Goal: Information Seeking & Learning: Find specific page/section

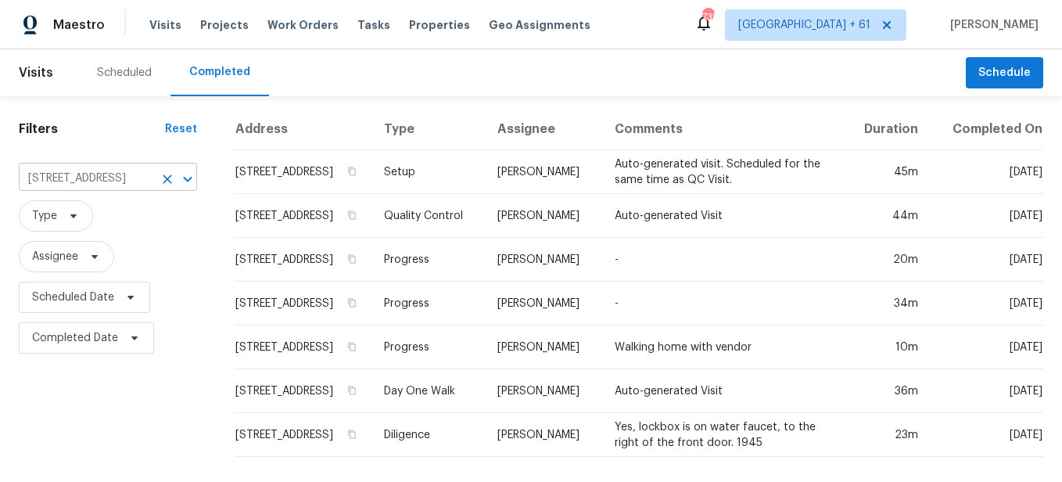
scroll to position [15, 0]
click at [160, 171] on icon "Clear" at bounding box center [168, 179] width 16 height 16
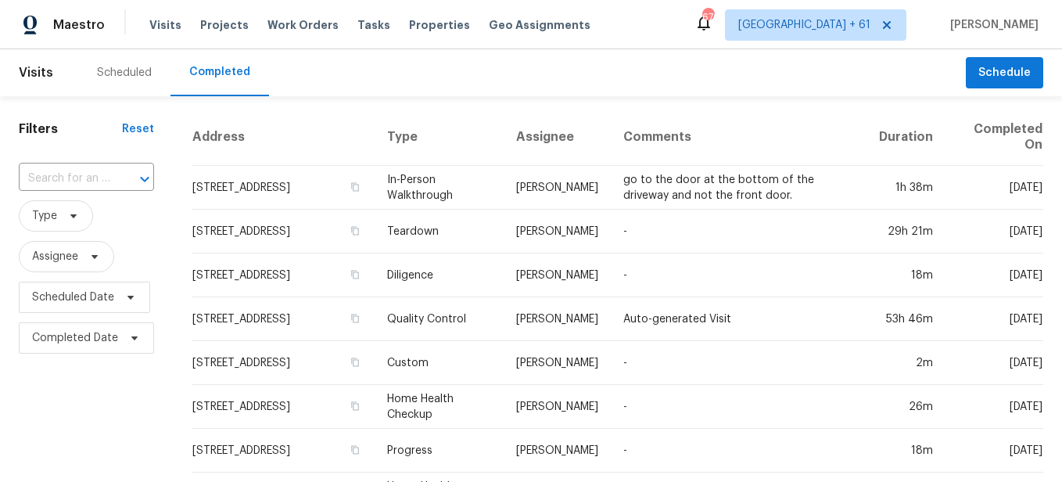
click at [85, 181] on input "text" at bounding box center [64, 179] width 91 height 24
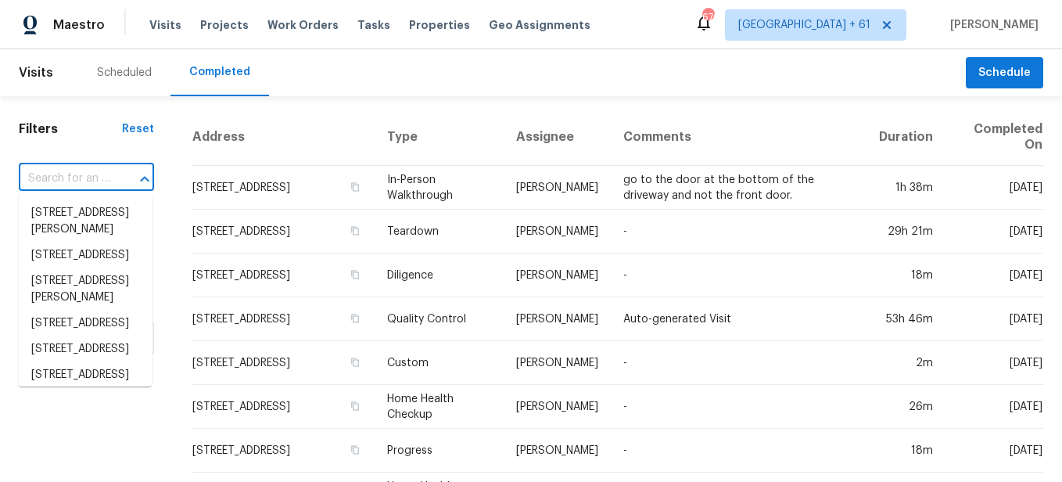
paste input "[STREET_ADDRESS]"
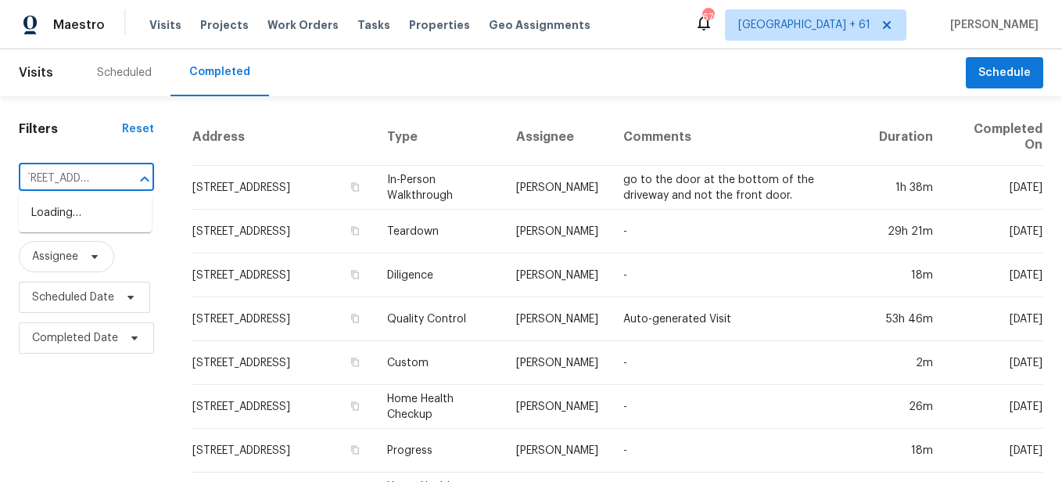
type input "[STREET_ADDRESS]"
click at [100, 185] on input "text" at bounding box center [64, 179] width 91 height 24
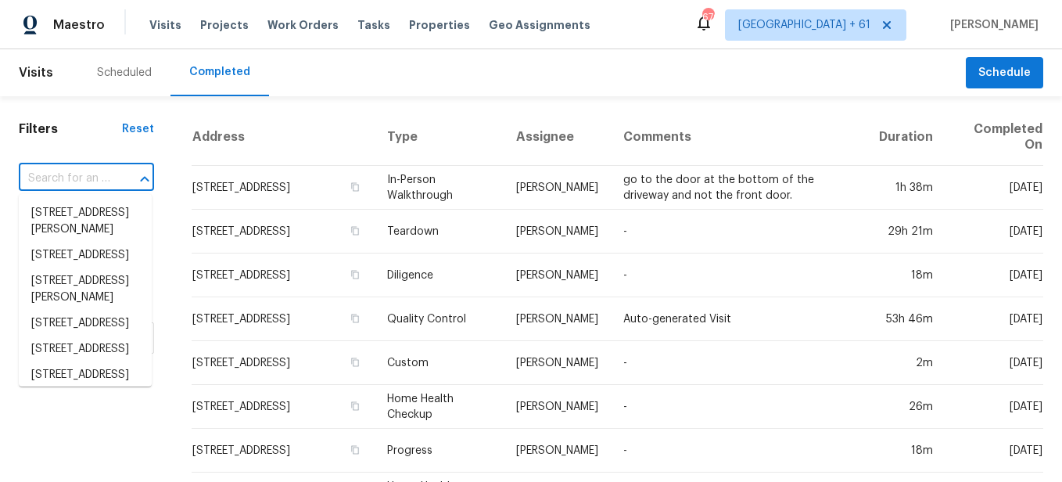
paste input "[STREET_ADDRESS]"
type input "[STREET_ADDRESS]"
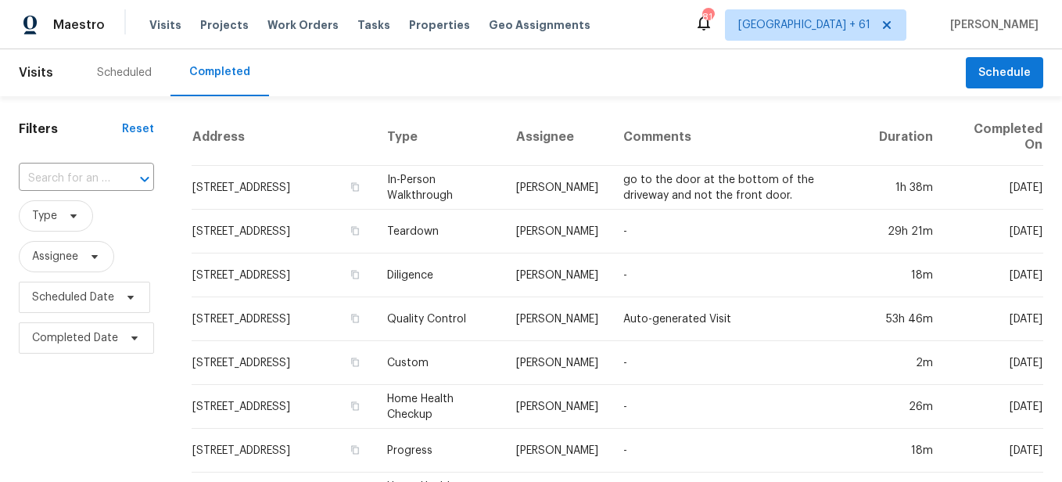
click at [97, 177] on input "text" at bounding box center [64, 179] width 91 height 24
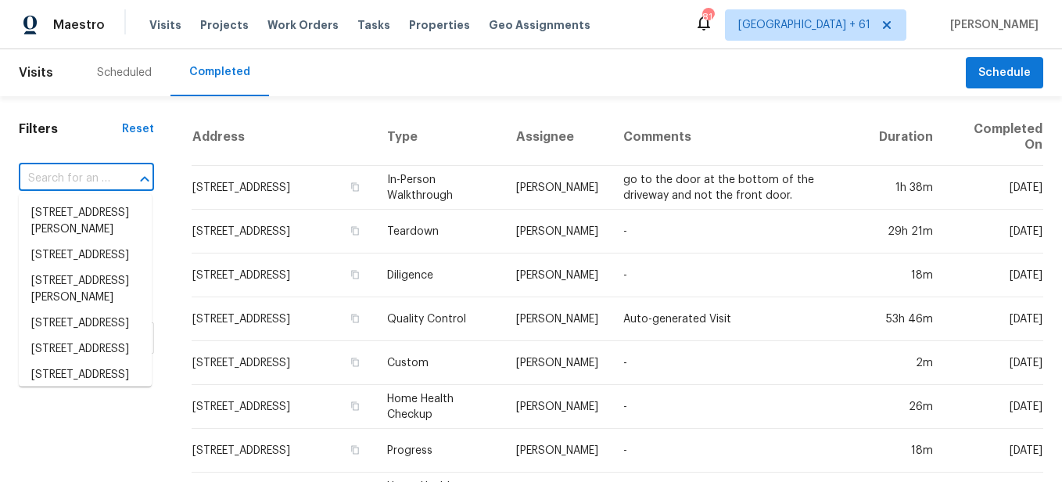
paste input "[STREET_ADDRESS]"
type input "[STREET_ADDRESS]"
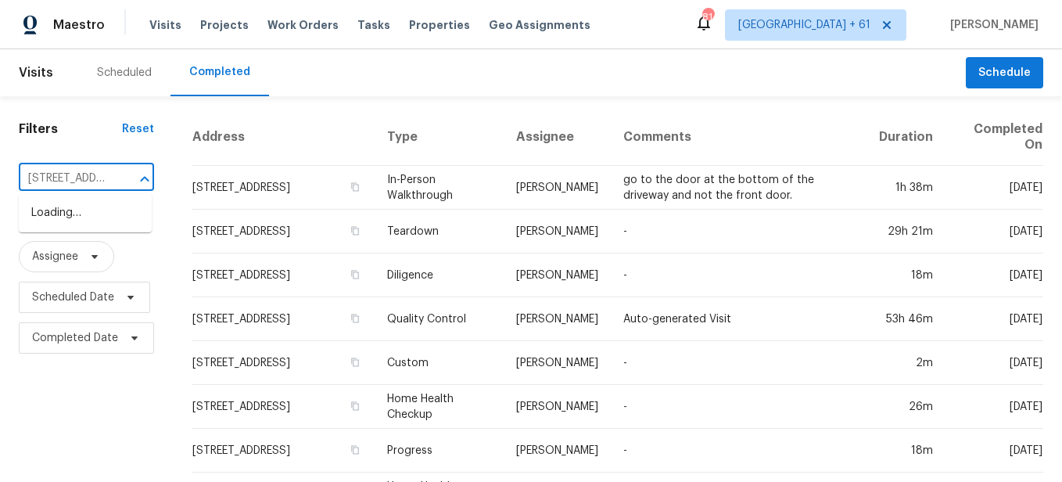
scroll to position [0, 150]
click at [92, 210] on li "[STREET_ADDRESS]" at bounding box center [85, 213] width 133 height 26
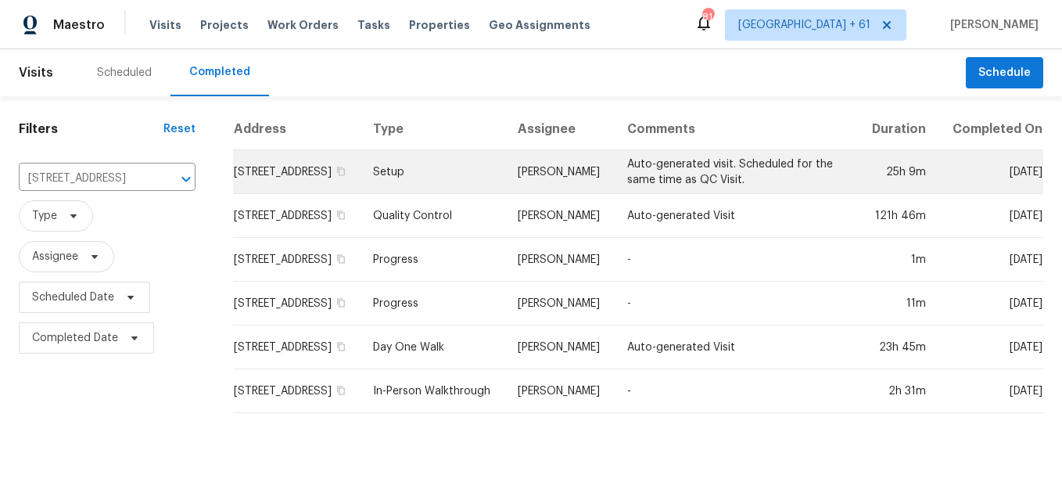
click at [428, 184] on td "Setup" at bounding box center [433, 172] width 145 height 44
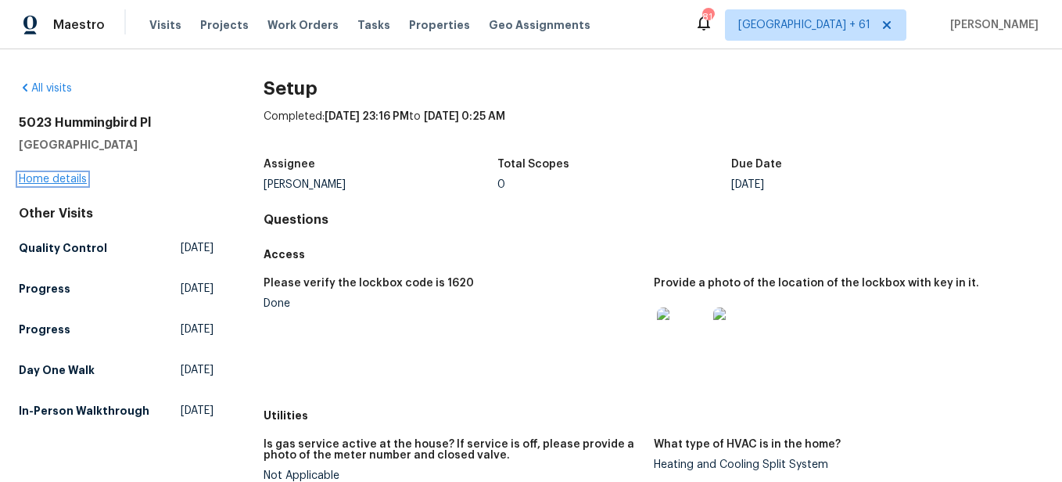
click at [56, 181] on link "Home details" at bounding box center [53, 179] width 68 height 11
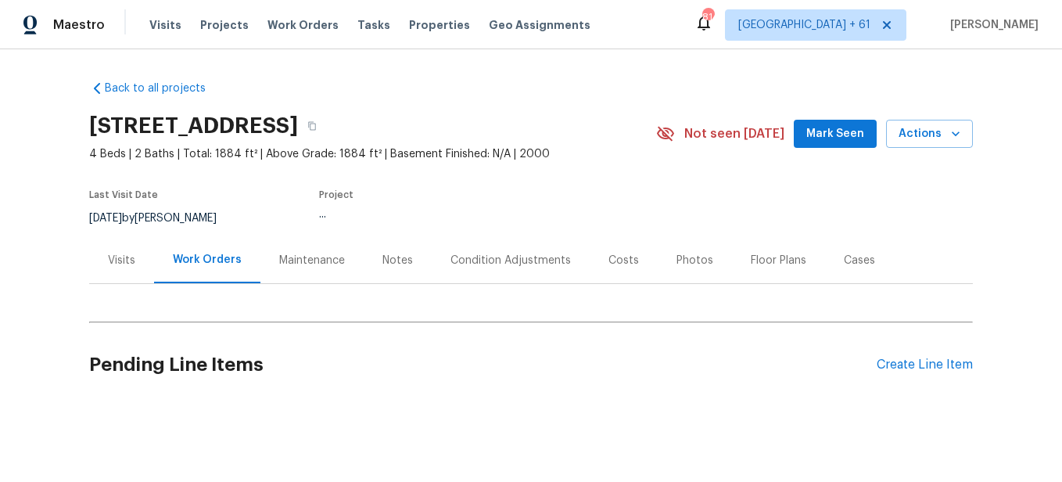
click at [676, 263] on div "Photos" at bounding box center [694, 261] width 37 height 16
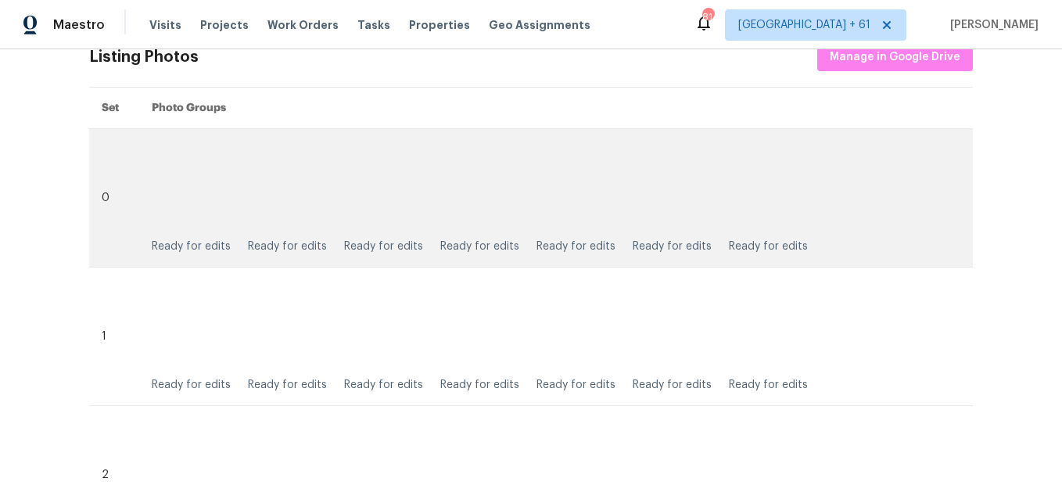
scroll to position [235, 0]
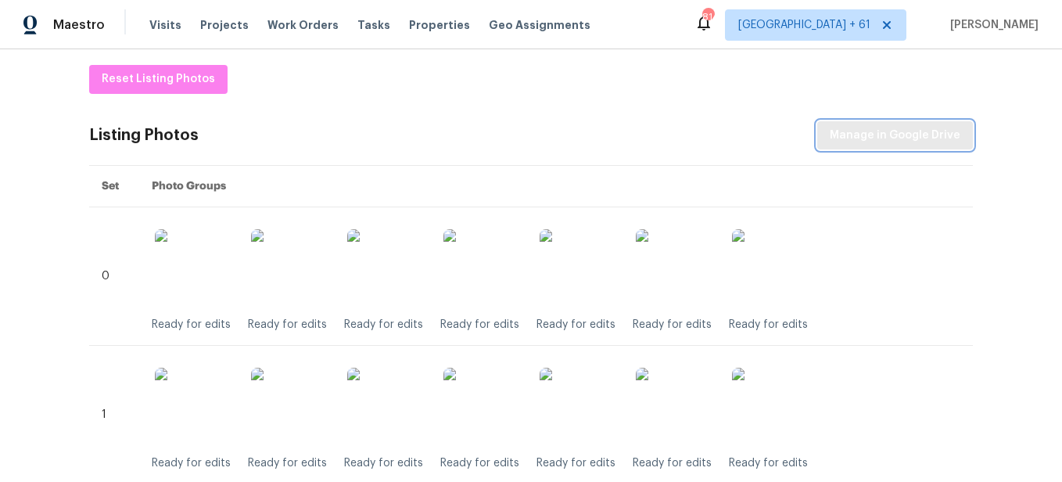
click at [866, 139] on span "Manage in Google Drive" at bounding box center [895, 136] width 131 height 20
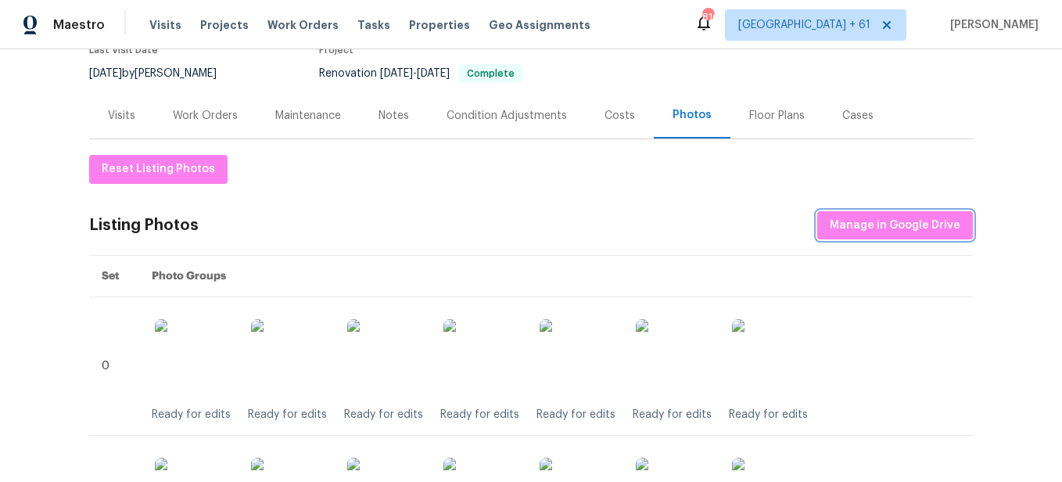
scroll to position [0, 0]
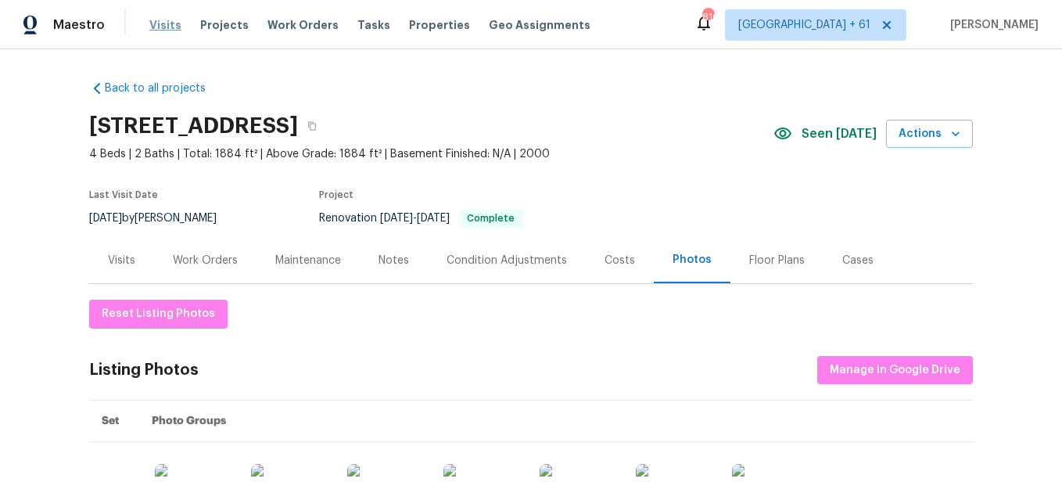
click at [161, 18] on span "Visits" at bounding box center [165, 25] width 32 height 16
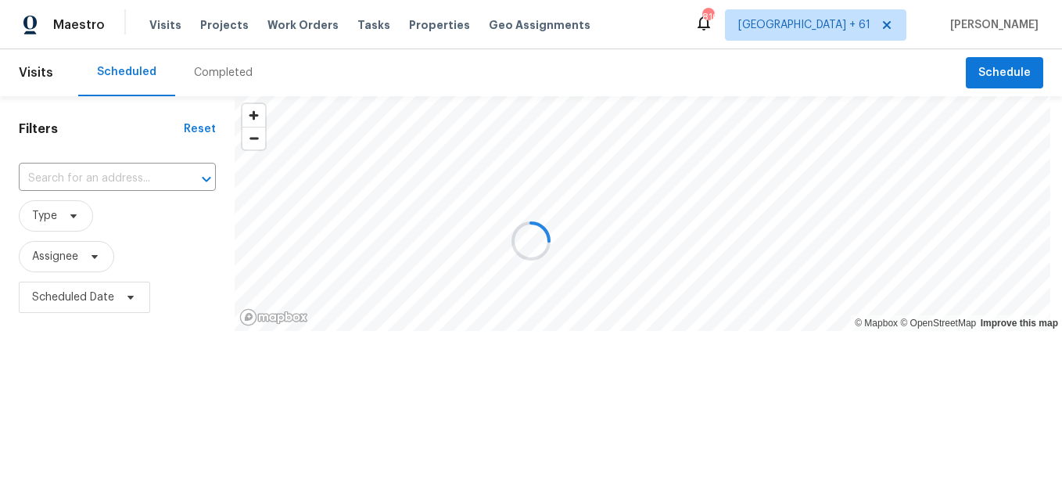
click at [215, 73] on div at bounding box center [531, 241] width 1062 height 482
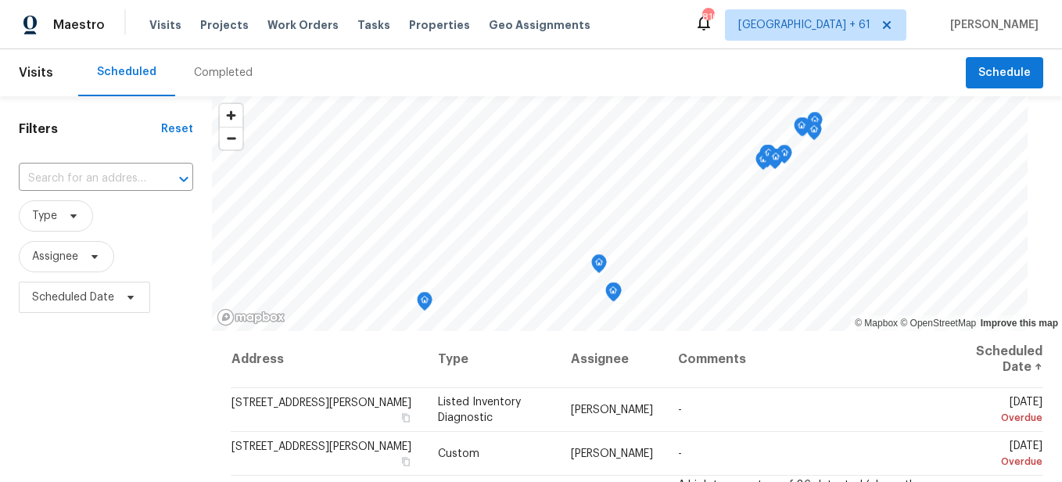
click at [215, 73] on div "Completed" at bounding box center [223, 73] width 59 height 16
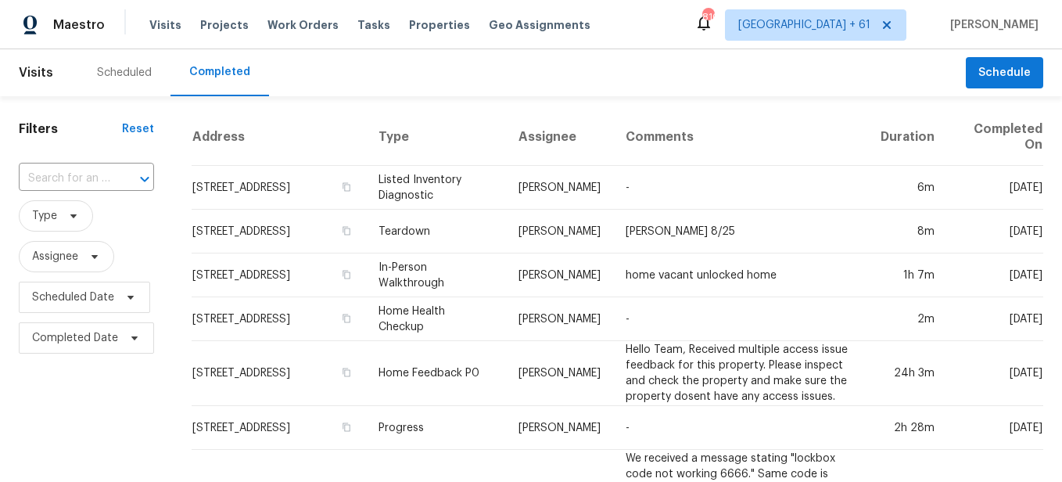
click at [117, 178] on div at bounding box center [133, 179] width 41 height 22
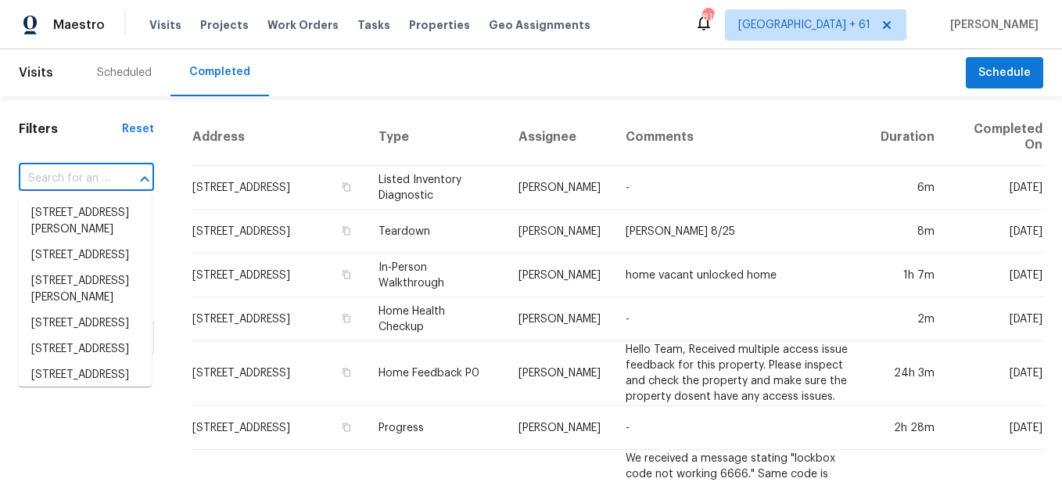
paste input "15deb10d-5df4-53b7-a2af-da9e46d0516d"
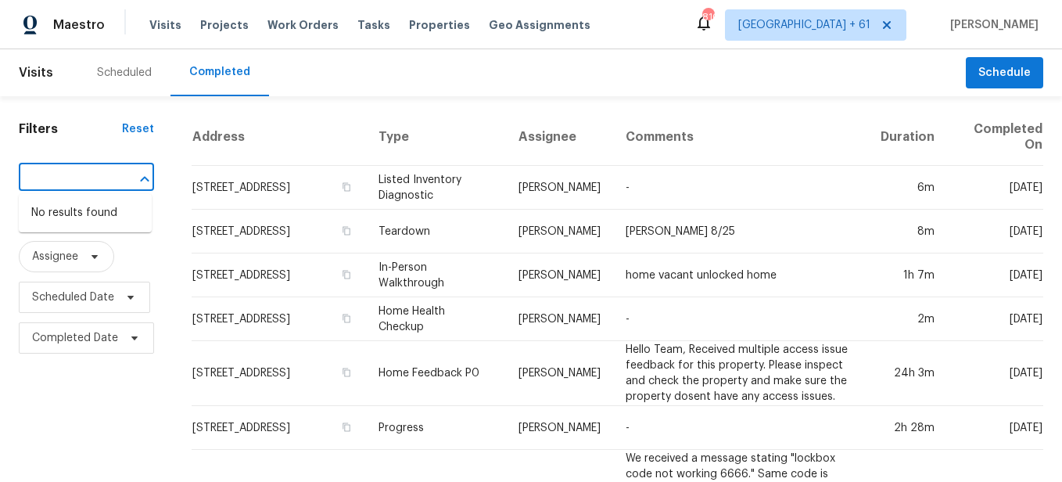
type input "15deb10d-5df4-53b7-a2af-da9e46d0516d"
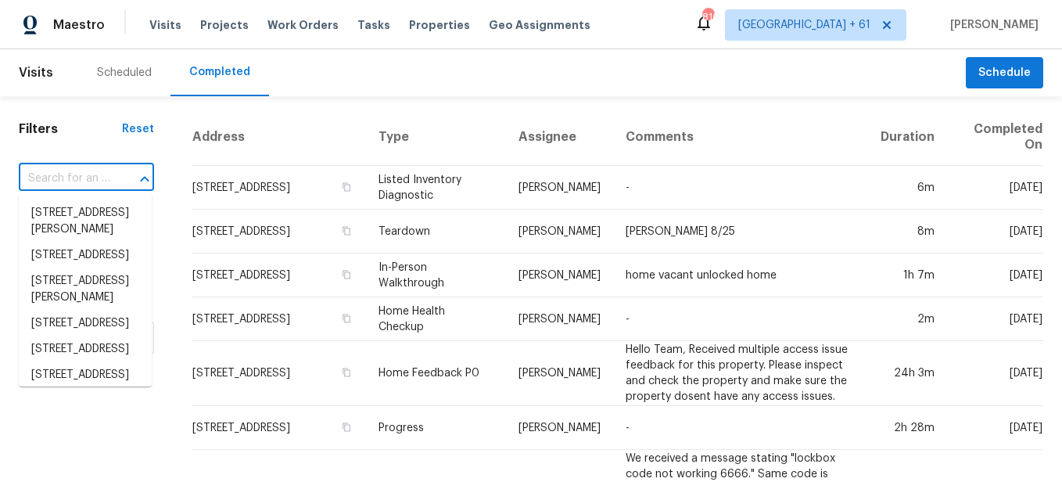
scroll to position [0, 0]
click at [80, 176] on input "text" at bounding box center [64, 179] width 91 height 24
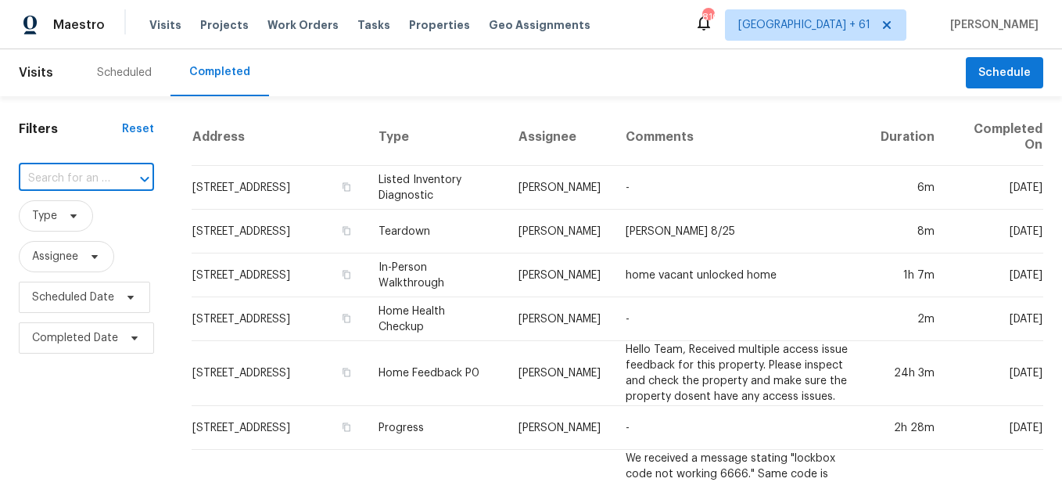
paste input "27598 Paseo [MEDICAL_DATA], San Juan Capistrano, CA 92675"
type input "27598 Paseo [MEDICAL_DATA], San Juan Capistrano, CA 92675"
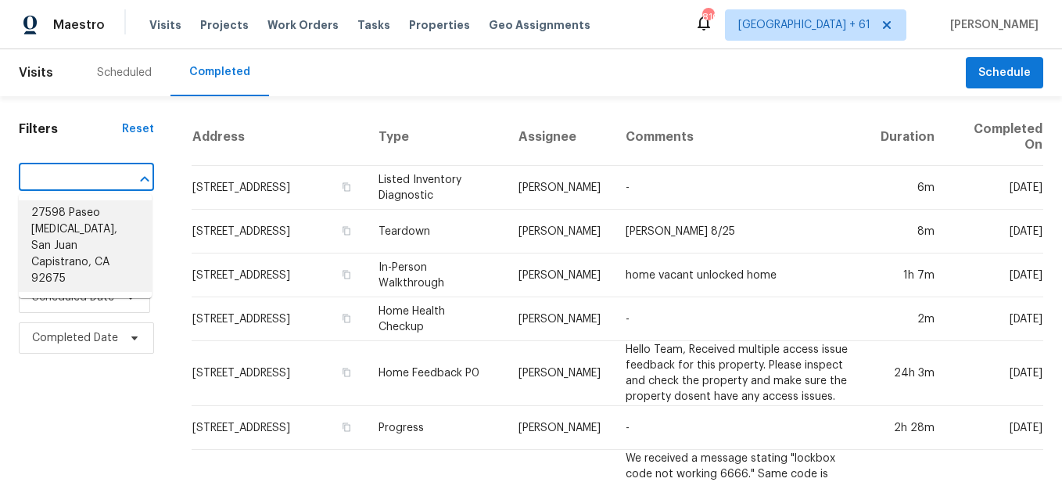
click at [88, 217] on li "27598 Paseo [MEDICAL_DATA], San Juan Capistrano, CA 92675" at bounding box center [85, 245] width 133 height 91
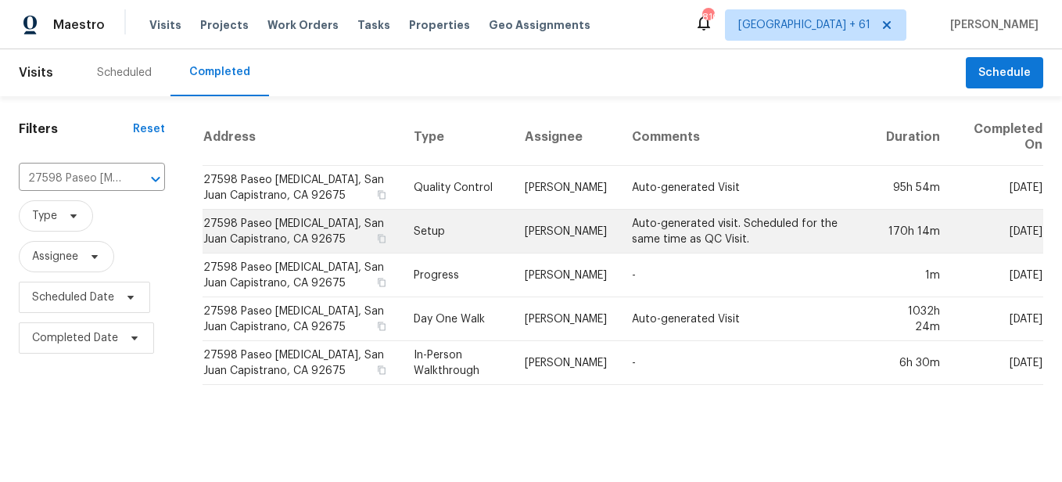
click at [426, 228] on td "Setup" at bounding box center [456, 232] width 111 height 44
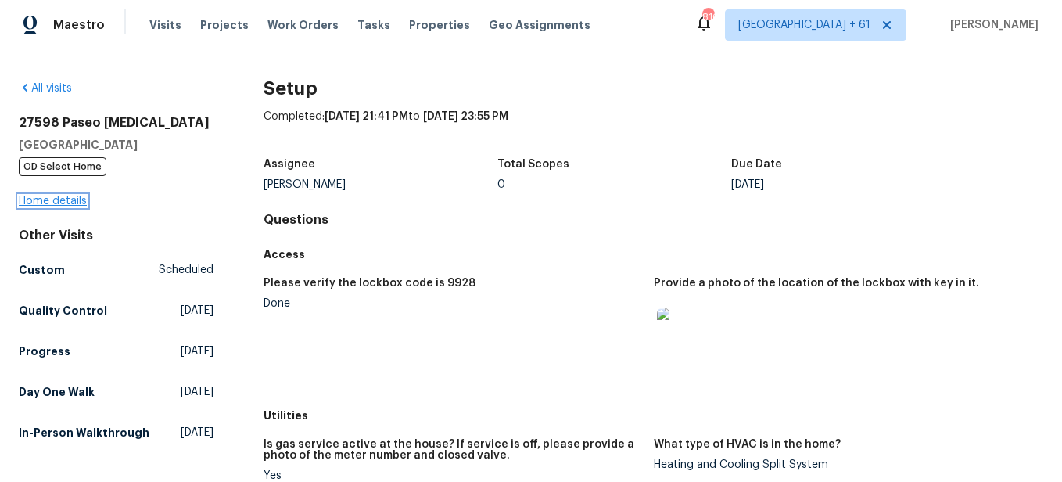
click at [61, 199] on link "Home details" at bounding box center [53, 201] width 68 height 11
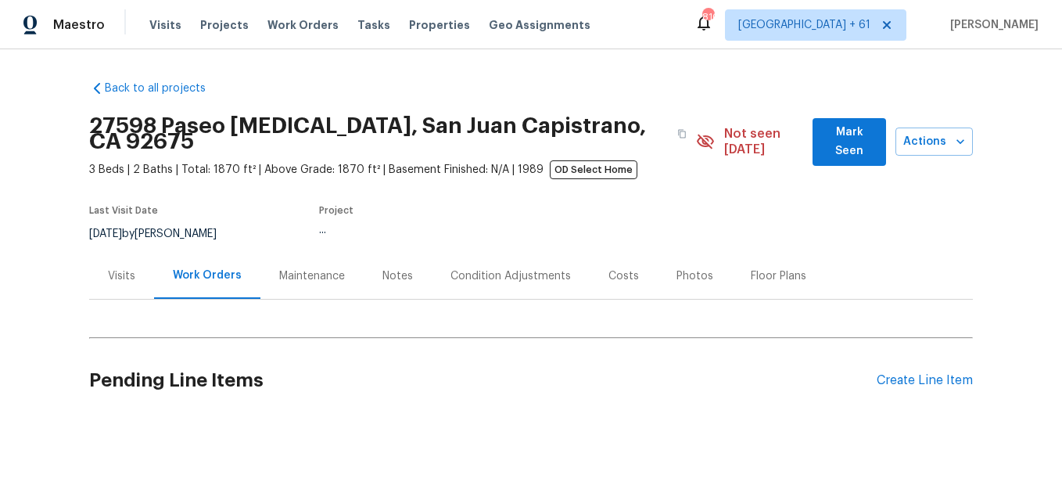
click at [679, 270] on div "Photos" at bounding box center [695, 276] width 74 height 46
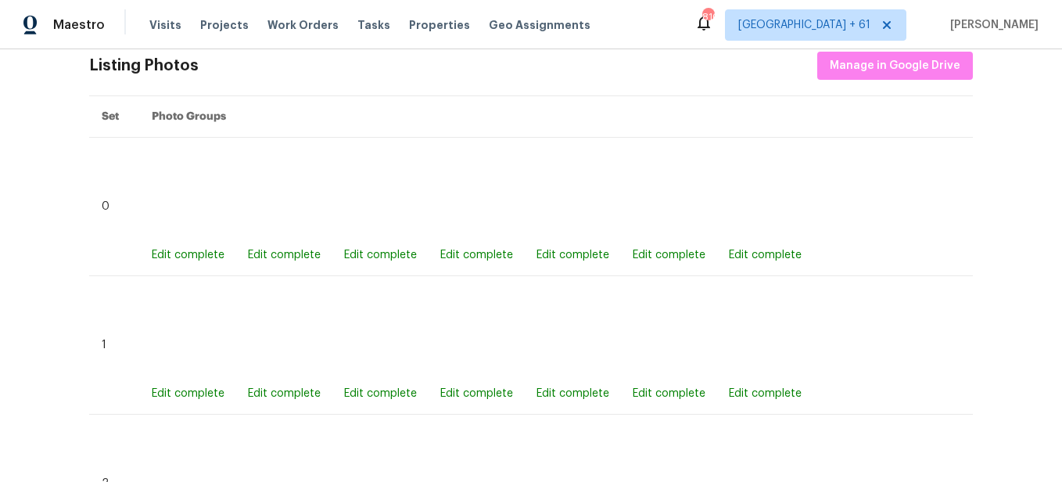
scroll to position [913, 0]
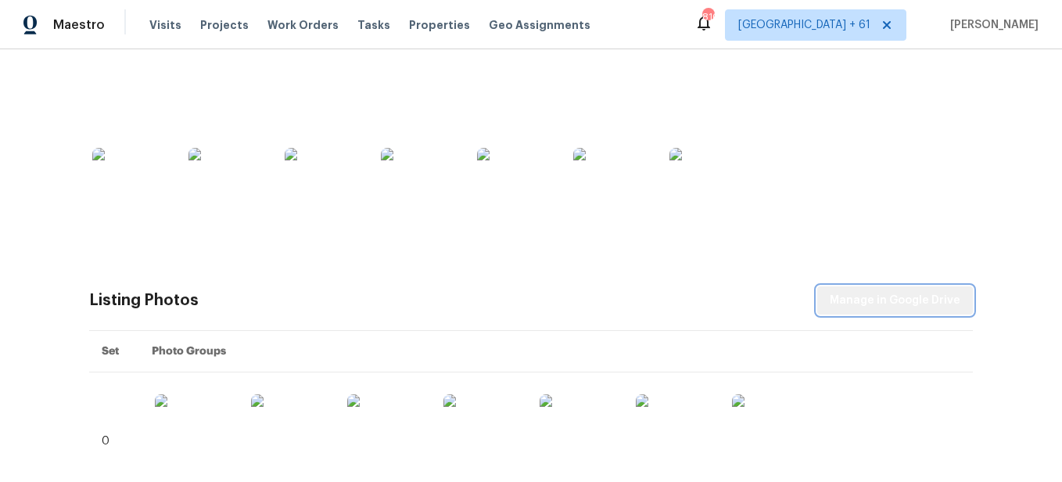
click at [900, 291] on span "Manage in Google Drive" at bounding box center [895, 301] width 131 height 20
